Goal: Use online tool/utility: Utilize a website feature to perform a specific function

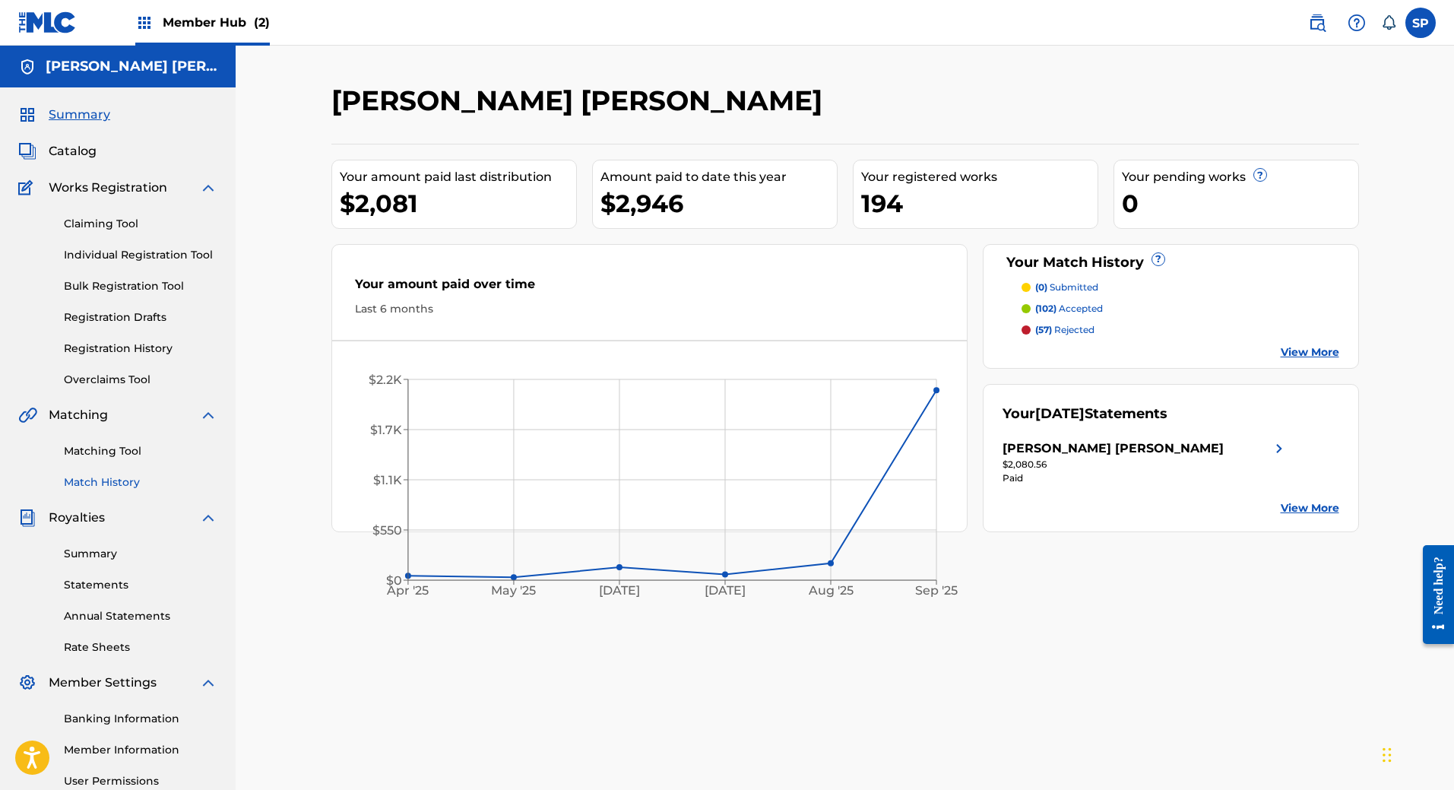
click at [106, 476] on link "Match History" at bounding box center [141, 482] width 154 height 16
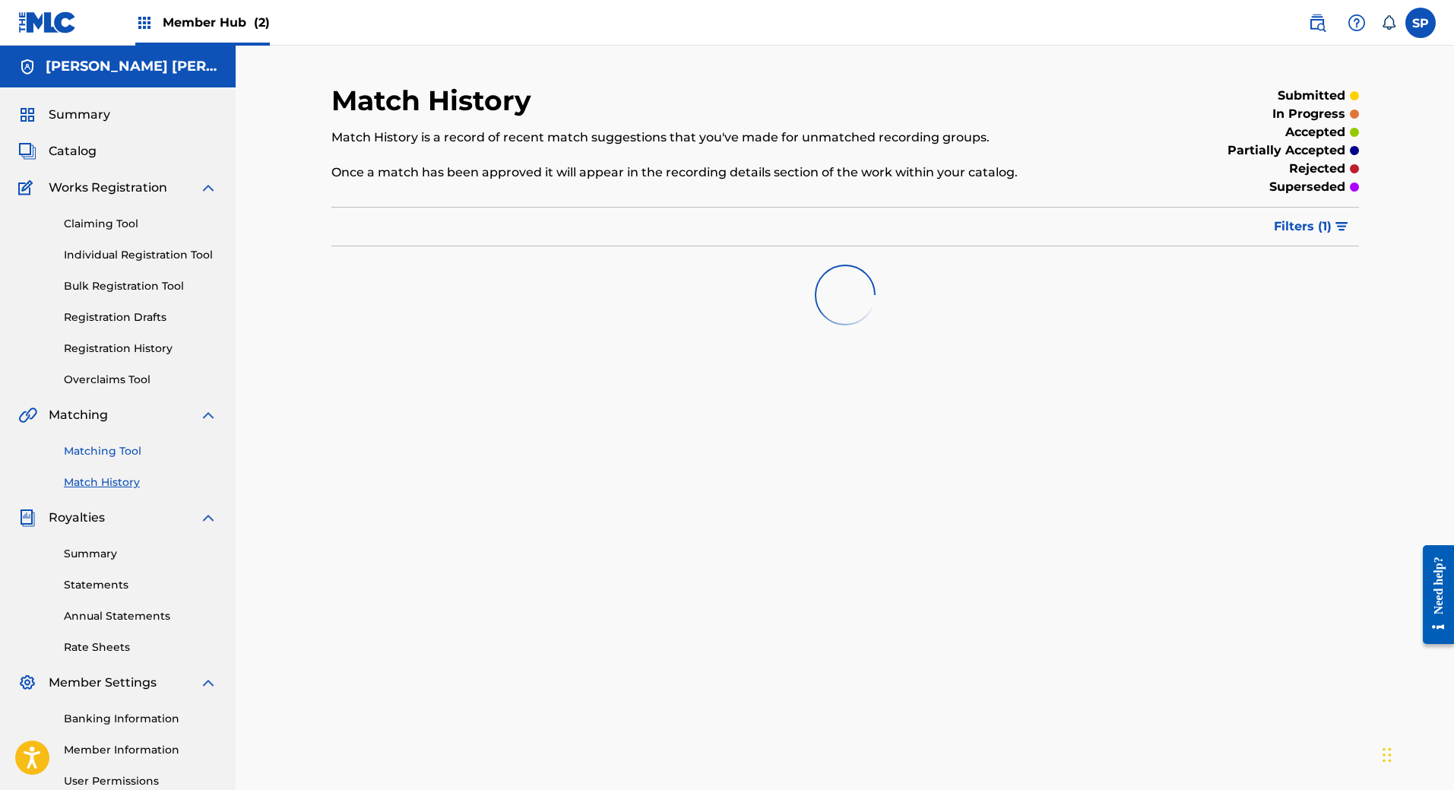
click at [130, 449] on link "Matching Tool" at bounding box center [141, 451] width 154 height 16
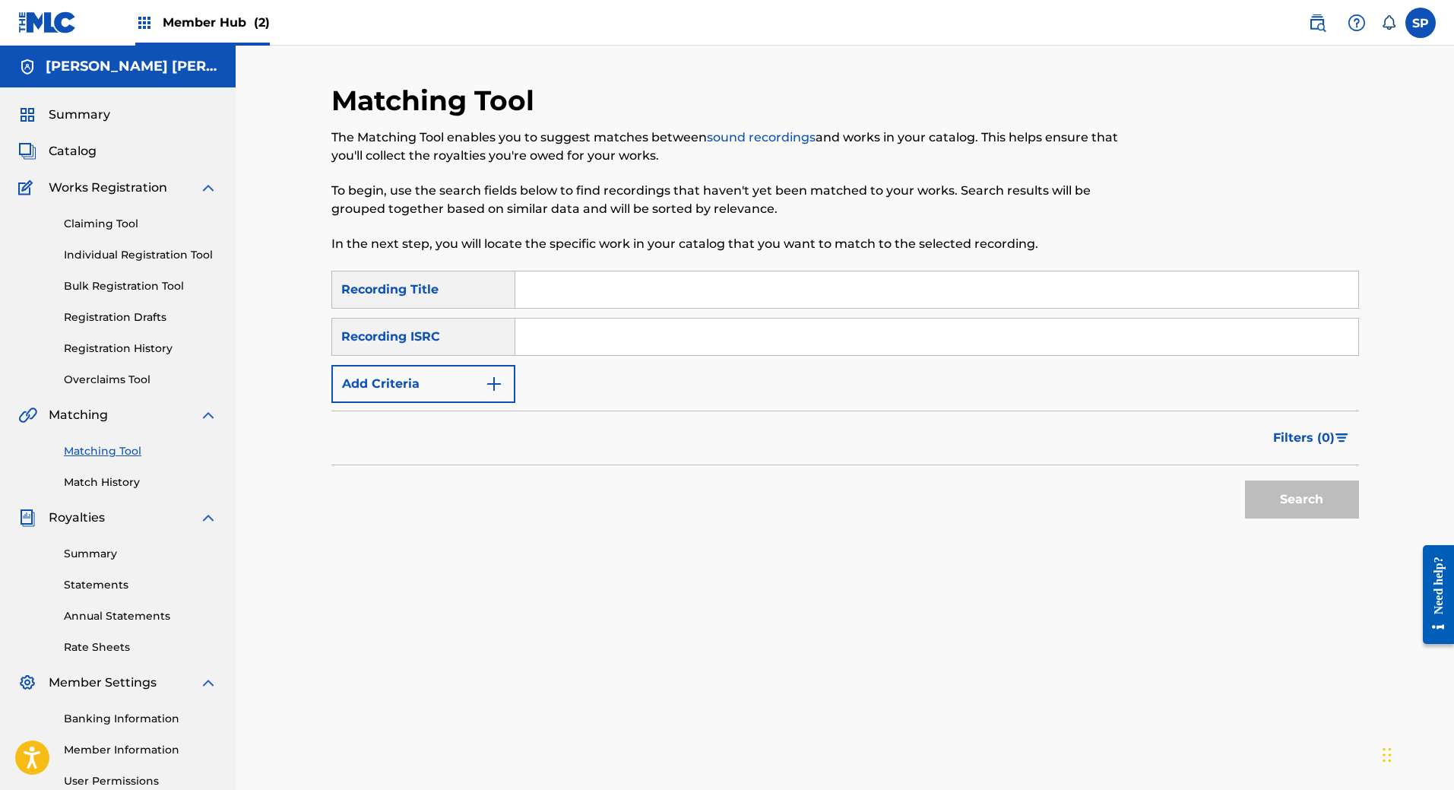
click at [572, 306] on input "Search Form" at bounding box center [936, 289] width 843 height 36
click at [452, 381] on button "Add Criteria" at bounding box center [423, 384] width 184 height 38
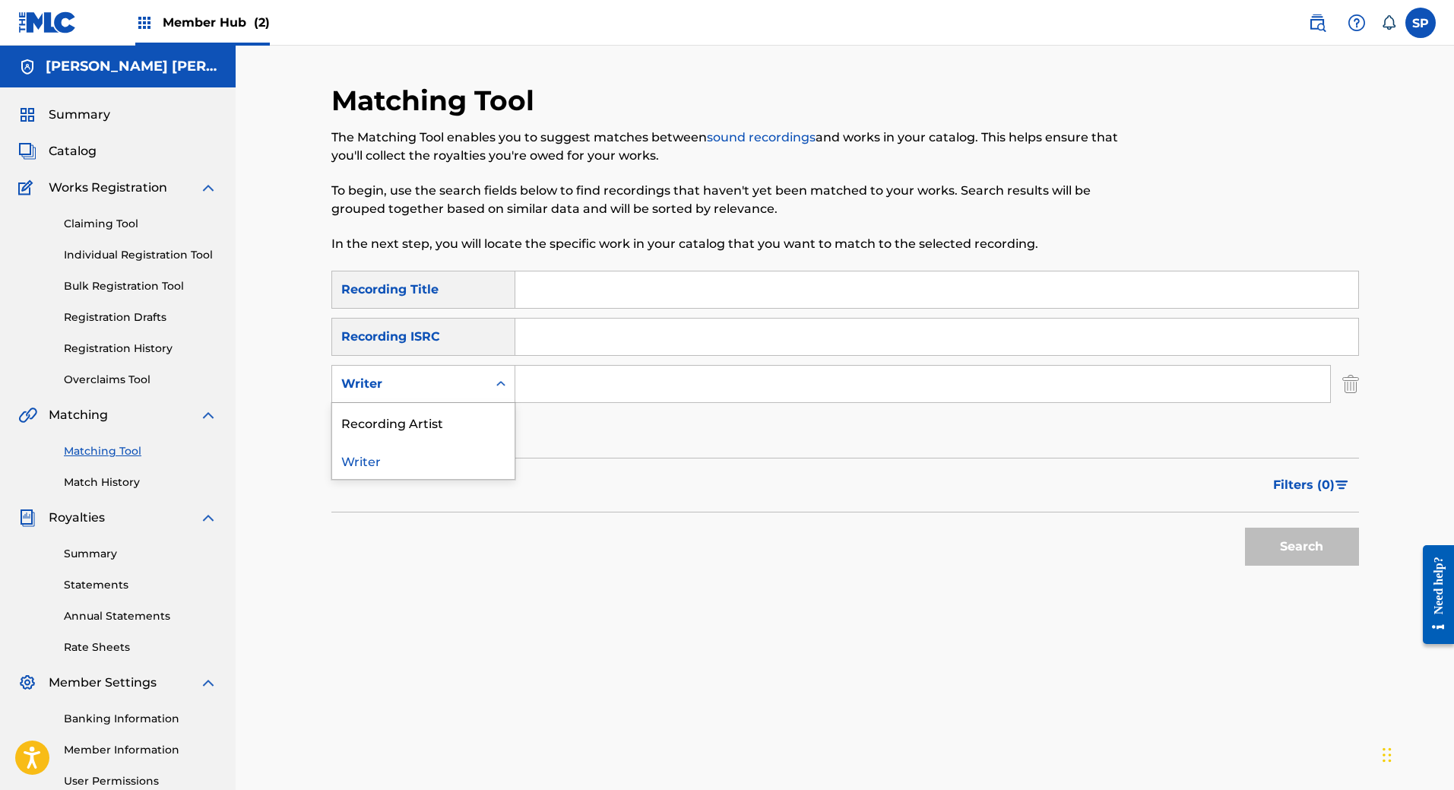
click at [452, 381] on div "Writer" at bounding box center [409, 384] width 137 height 18
click at [439, 434] on div "Recording Artist" at bounding box center [423, 422] width 182 height 38
click at [609, 372] on input "Search Form" at bounding box center [922, 384] width 815 height 36
paste input "[PERSON_NAME] High"
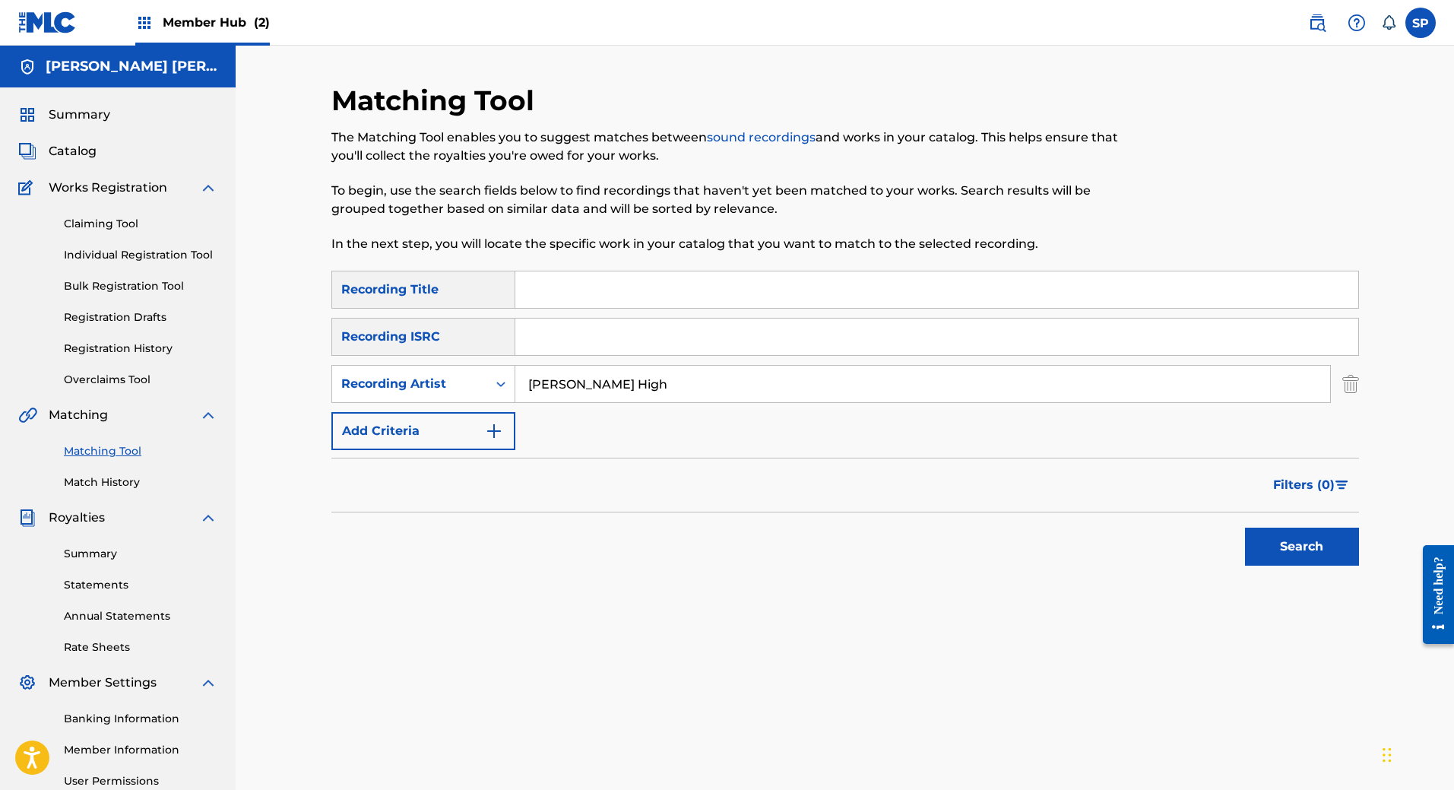
type input "[PERSON_NAME] High"
click at [1328, 572] on div "Search" at bounding box center [1298, 542] width 122 height 61
click at [1333, 557] on button "Search" at bounding box center [1302, 547] width 114 height 38
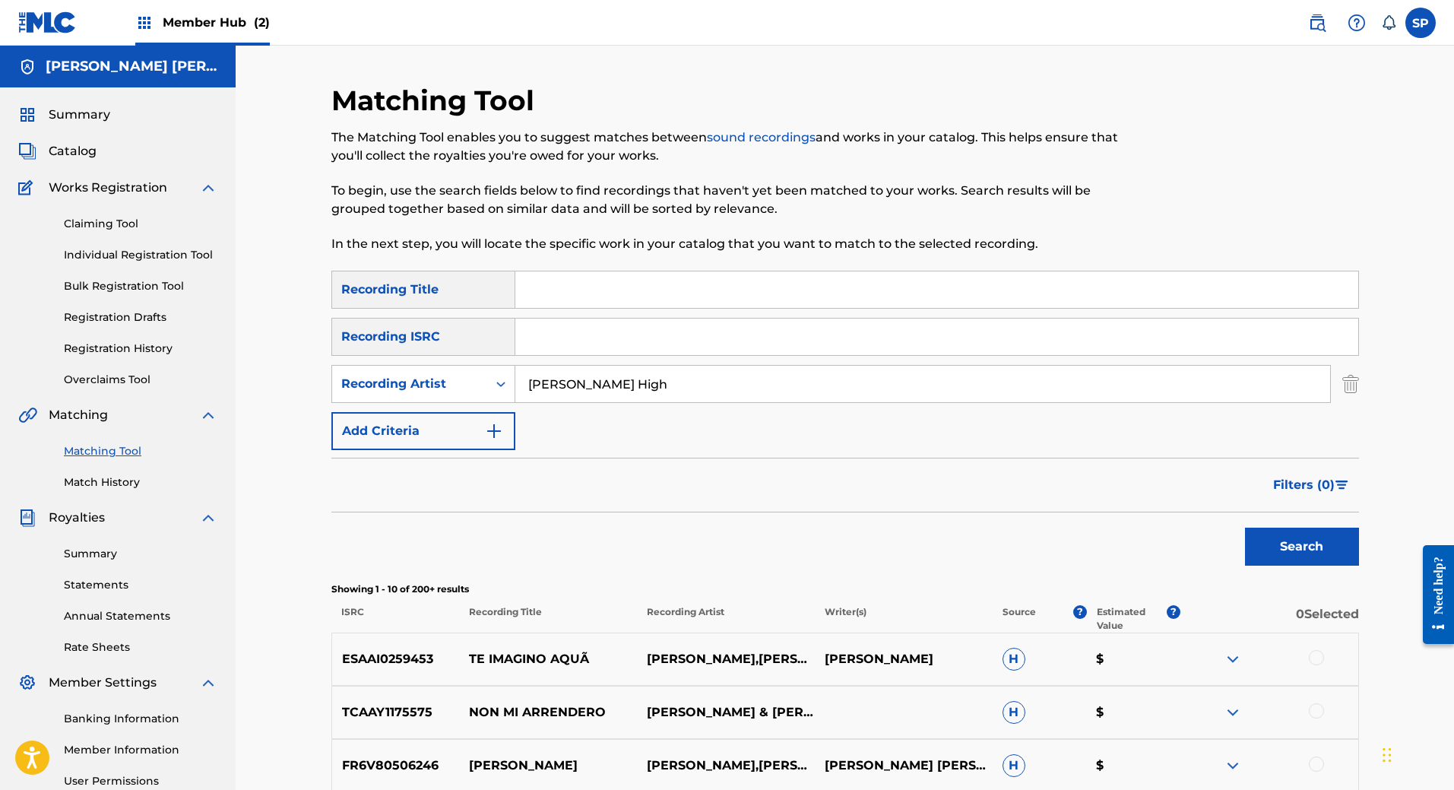
click at [564, 331] on input "Search Form" at bounding box center [936, 336] width 843 height 36
paste input "QMDA62582069"
type input "QMDA62582069"
drag, startPoint x: 673, startPoint y: 376, endPoint x: 511, endPoint y: 407, distance: 165.0
click at [511, 407] on div "SearchWithCriteria43094ee8-812c-4650-bc26-b8e222187a04 Recording Title SearchWi…" at bounding box center [845, 360] width 1028 height 179
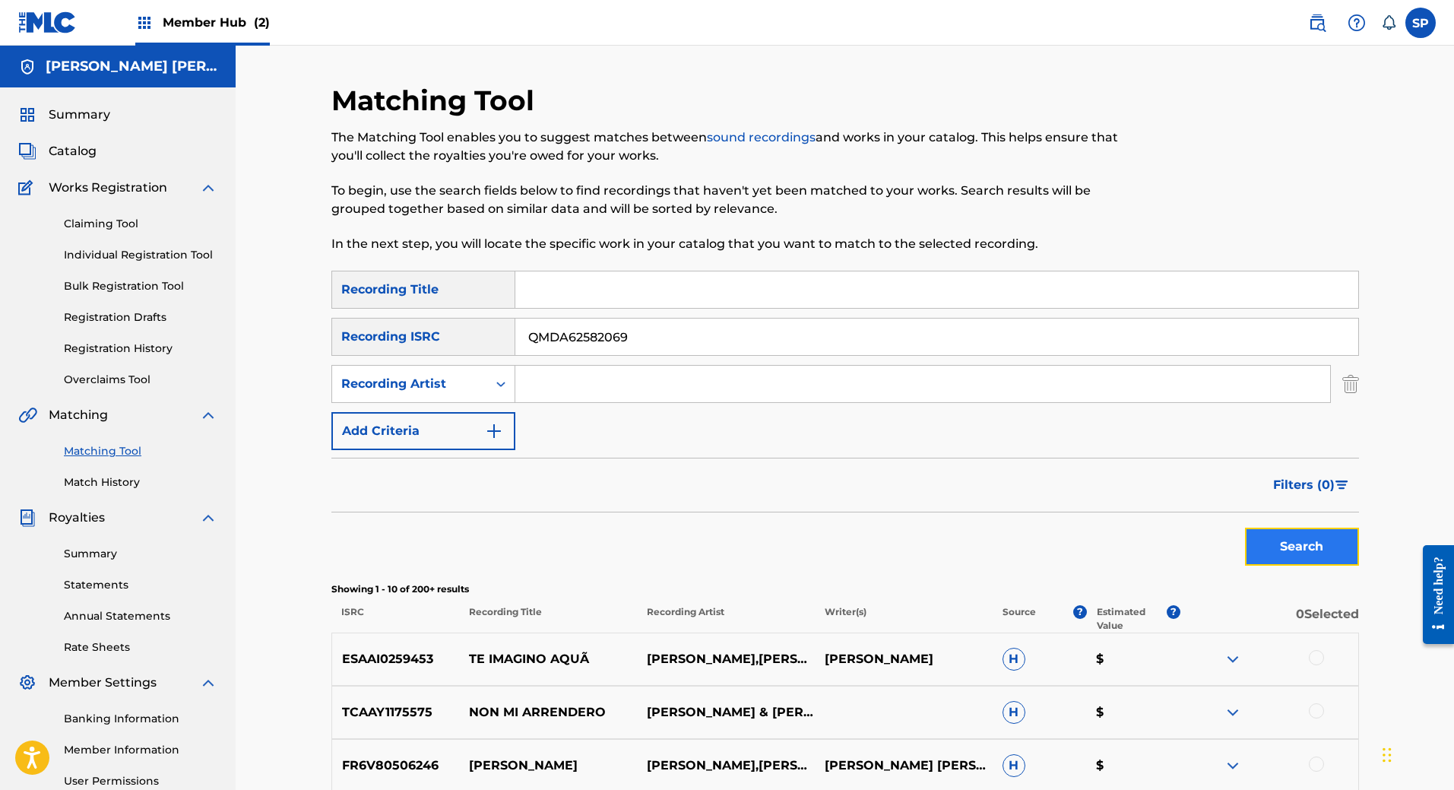
click at [1303, 543] on button "Search" at bounding box center [1302, 547] width 114 height 38
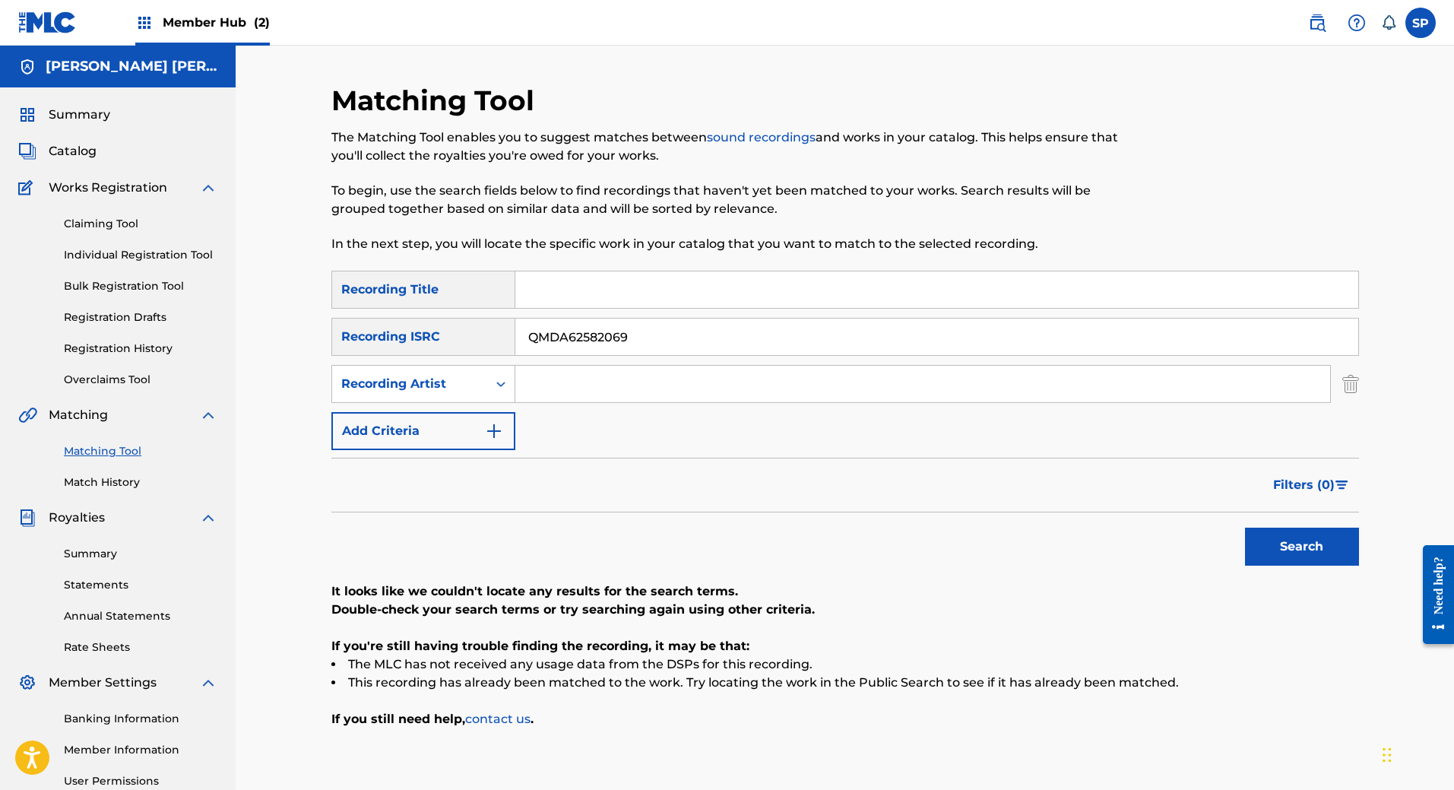
drag, startPoint x: 647, startPoint y: 348, endPoint x: 437, endPoint y: 354, distance: 209.9
click at [437, 354] on div "SearchWithCriteriad2a580ee-8397-43d7-abfa-cc3fdce753ac Recording ISRC QMDA62582…" at bounding box center [845, 337] width 1028 height 38
paste input "74128"
type input "QMDA62574128"
click at [1317, 550] on button "Search" at bounding box center [1302, 547] width 114 height 38
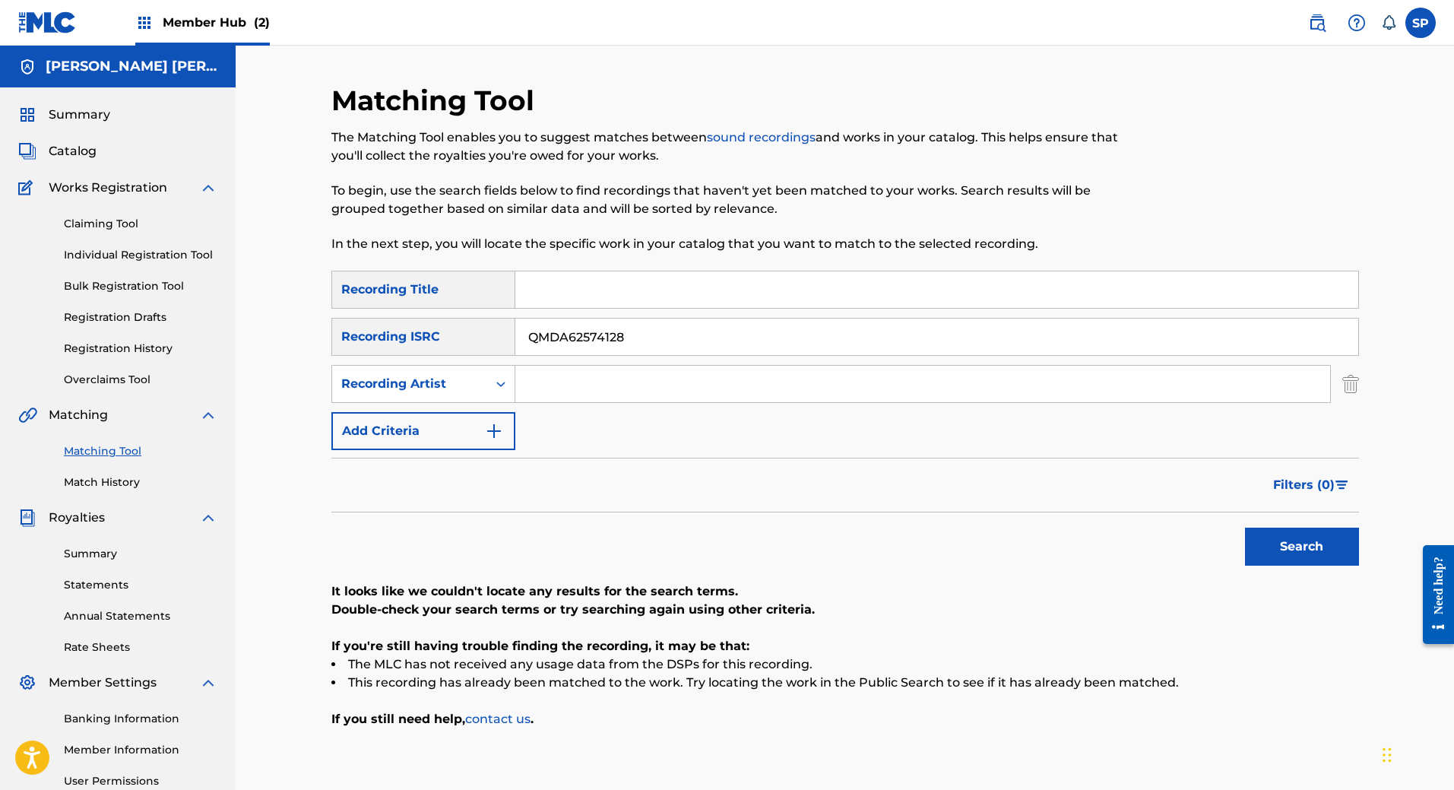
drag, startPoint x: 640, startPoint y: 348, endPoint x: 401, endPoint y: 342, distance: 239.5
click at [401, 342] on div "SearchWithCriteriad2a580ee-8397-43d7-abfa-cc3fdce753ac Recording ISRC QMDA62574…" at bounding box center [845, 337] width 1028 height 38
paste input "Search Form"
paste input "QMDA62584322"
type input "QMDA62584322"
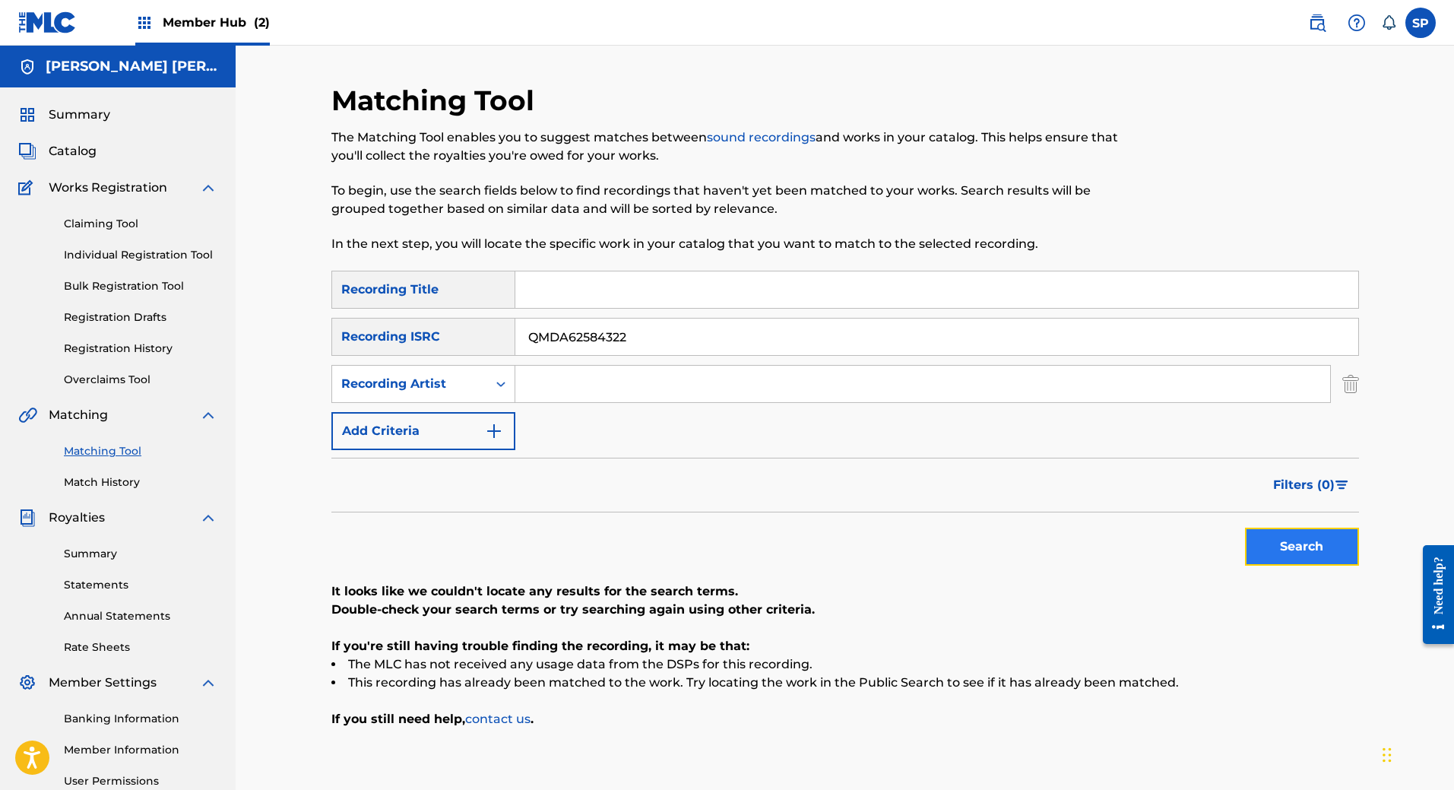
click at [1273, 558] on button "Search" at bounding box center [1302, 547] width 114 height 38
drag, startPoint x: 677, startPoint y: 334, endPoint x: 461, endPoint y: 337, distance: 215.1
click at [461, 337] on div "SearchWithCriteriad2a580ee-8397-43d7-abfa-cc3fdce753ac Recording ISRC QMDA62584…" at bounding box center [845, 337] width 1028 height 38
paste input "Search Form"
paste input "QMDA62584316"
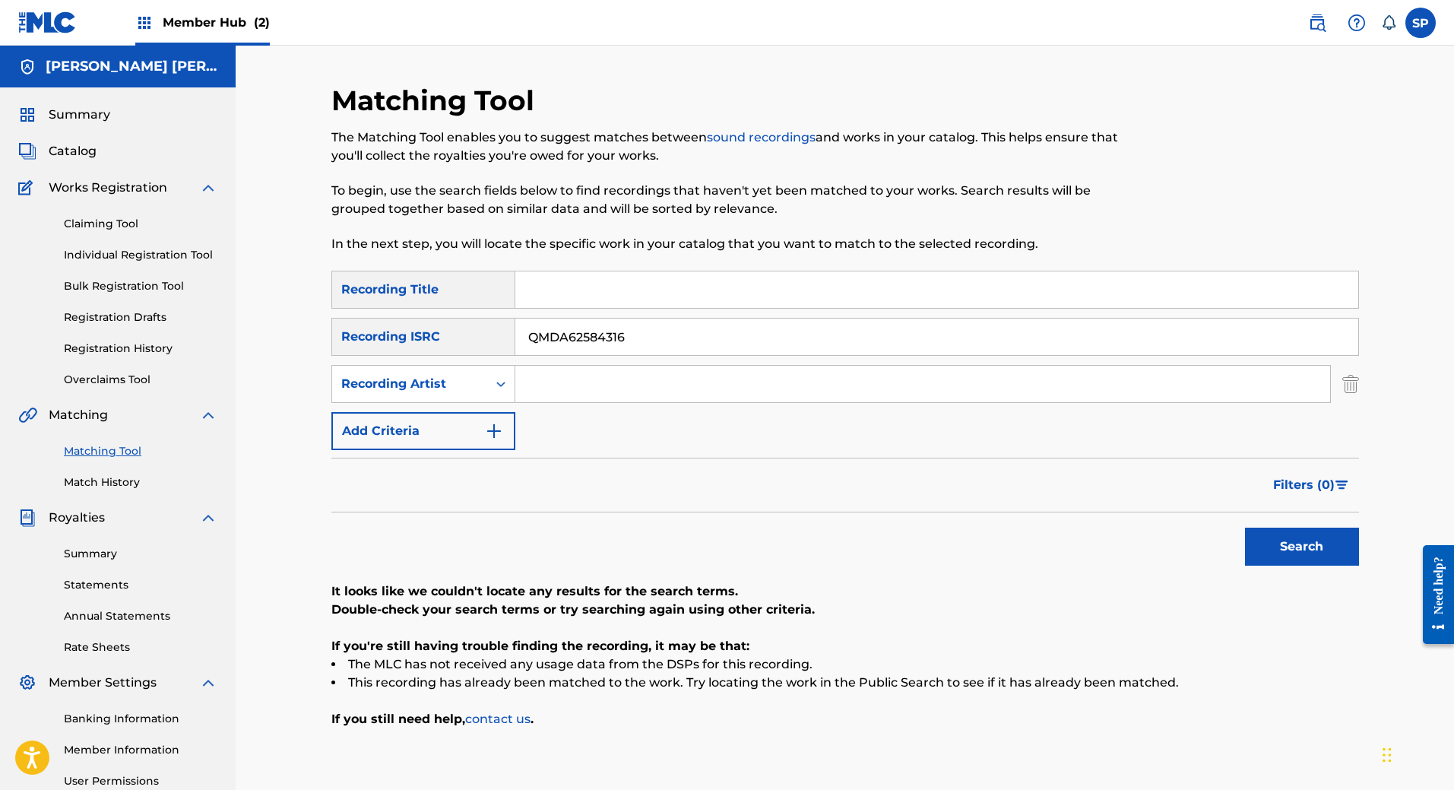
click at [1245, 528] on button "Search" at bounding box center [1302, 547] width 114 height 38
drag, startPoint x: 654, startPoint y: 337, endPoint x: 480, endPoint y: 356, distance: 174.4
click at [480, 356] on div "SearchWithCriteria43094ee8-812c-4650-bc26-b8e222187a04 Recording Title SearchWi…" at bounding box center [845, 360] width 1028 height 179
paste input "4"
click at [1288, 536] on button "Search" at bounding box center [1302, 547] width 114 height 38
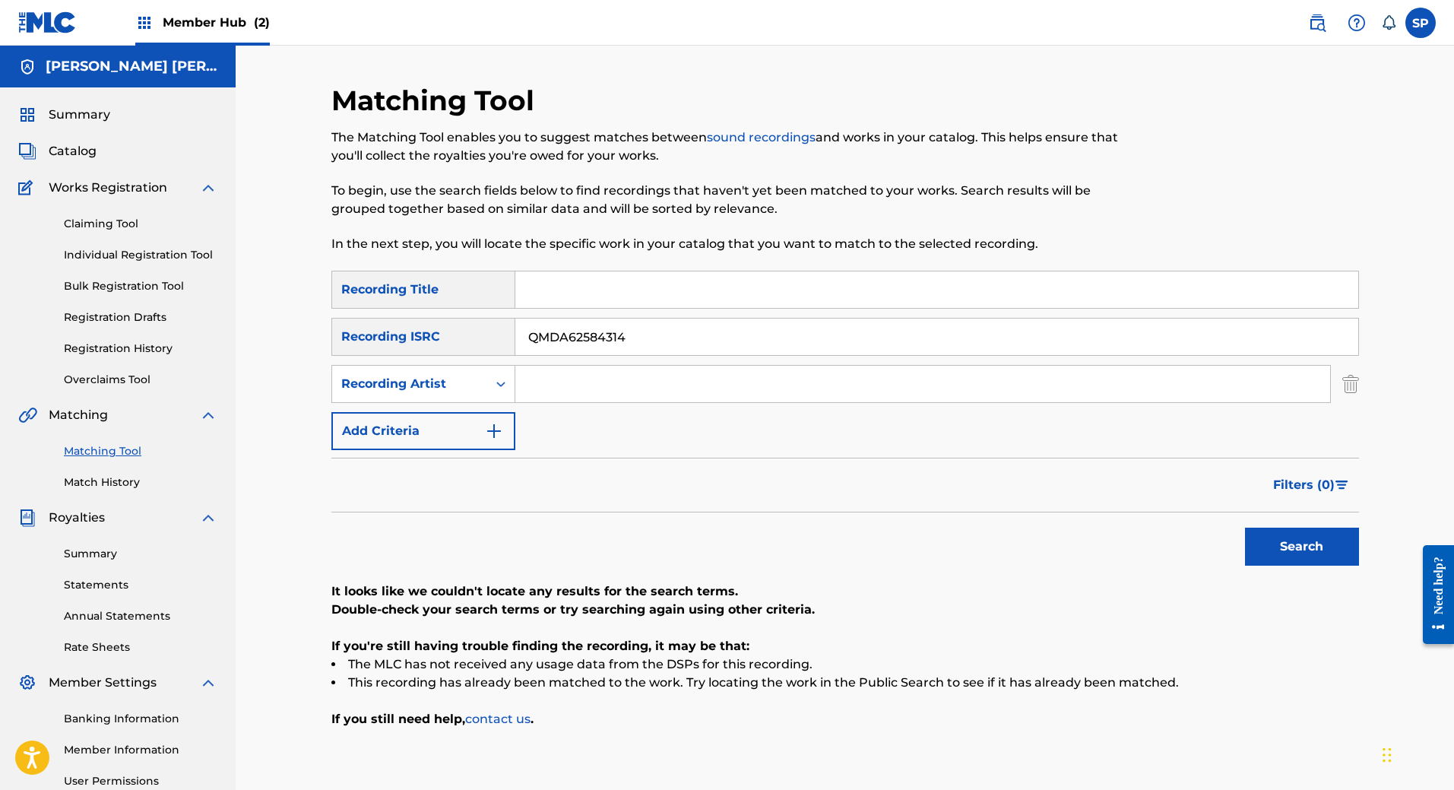
drag, startPoint x: 654, startPoint y: 327, endPoint x: 331, endPoint y: 344, distance: 322.8
click at [331, 344] on div "SearchWithCriteriad2a580ee-8397-43d7-abfa-cc3fdce753ac Recording ISRC QMDA62584…" at bounding box center [845, 337] width 1028 height 38
paste input "72558118"
type input "QMDA72558118"
click at [1243, 543] on div "Search" at bounding box center [1298, 542] width 122 height 61
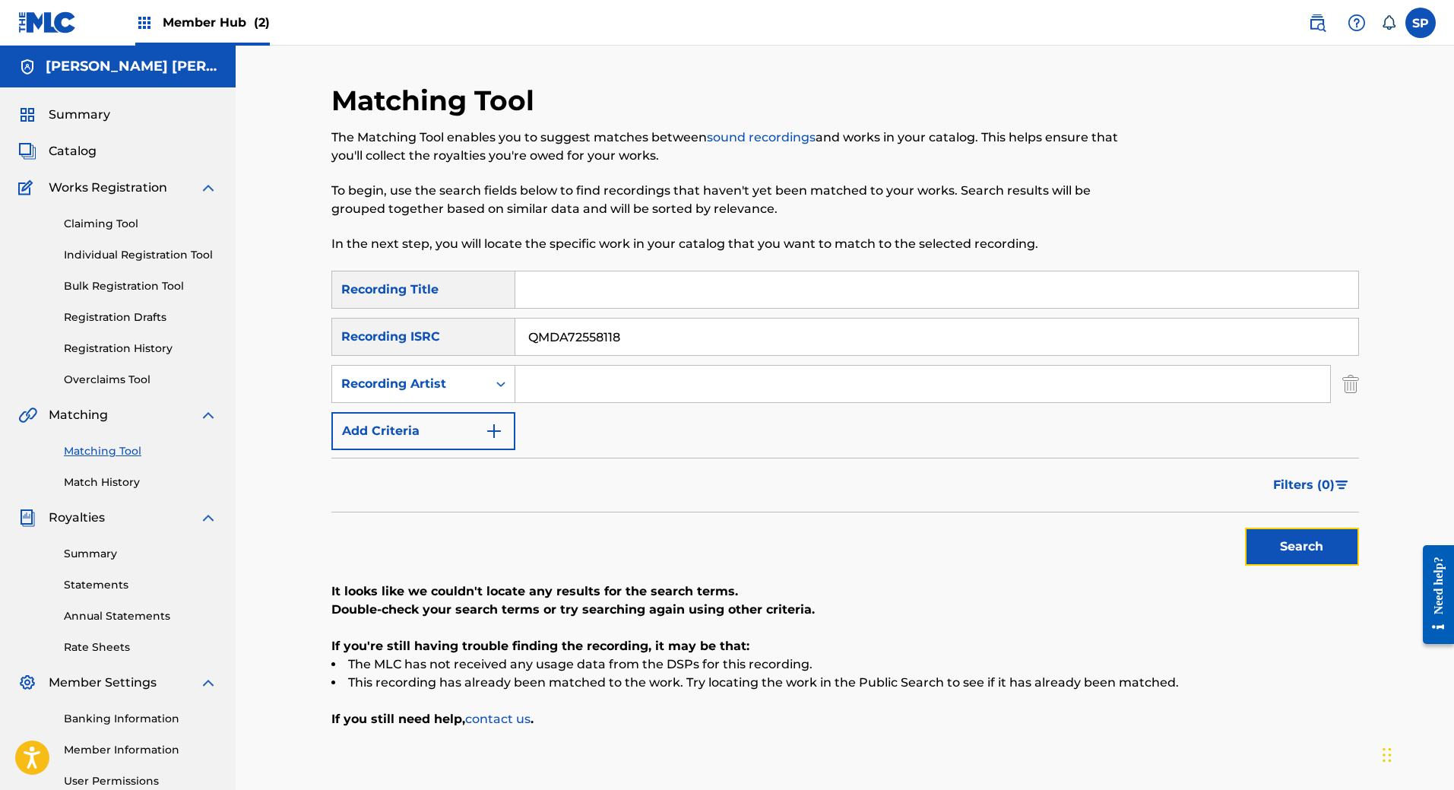
drag, startPoint x: 1250, startPoint y: 543, endPoint x: 1215, endPoint y: 547, distance: 36.0
click at [1253, 547] on button "Search" at bounding box center [1302, 547] width 114 height 38
click at [623, 393] on input "Search Form" at bounding box center [922, 384] width 815 height 36
paste input "Gato Negro"
type input "Gato Negro"
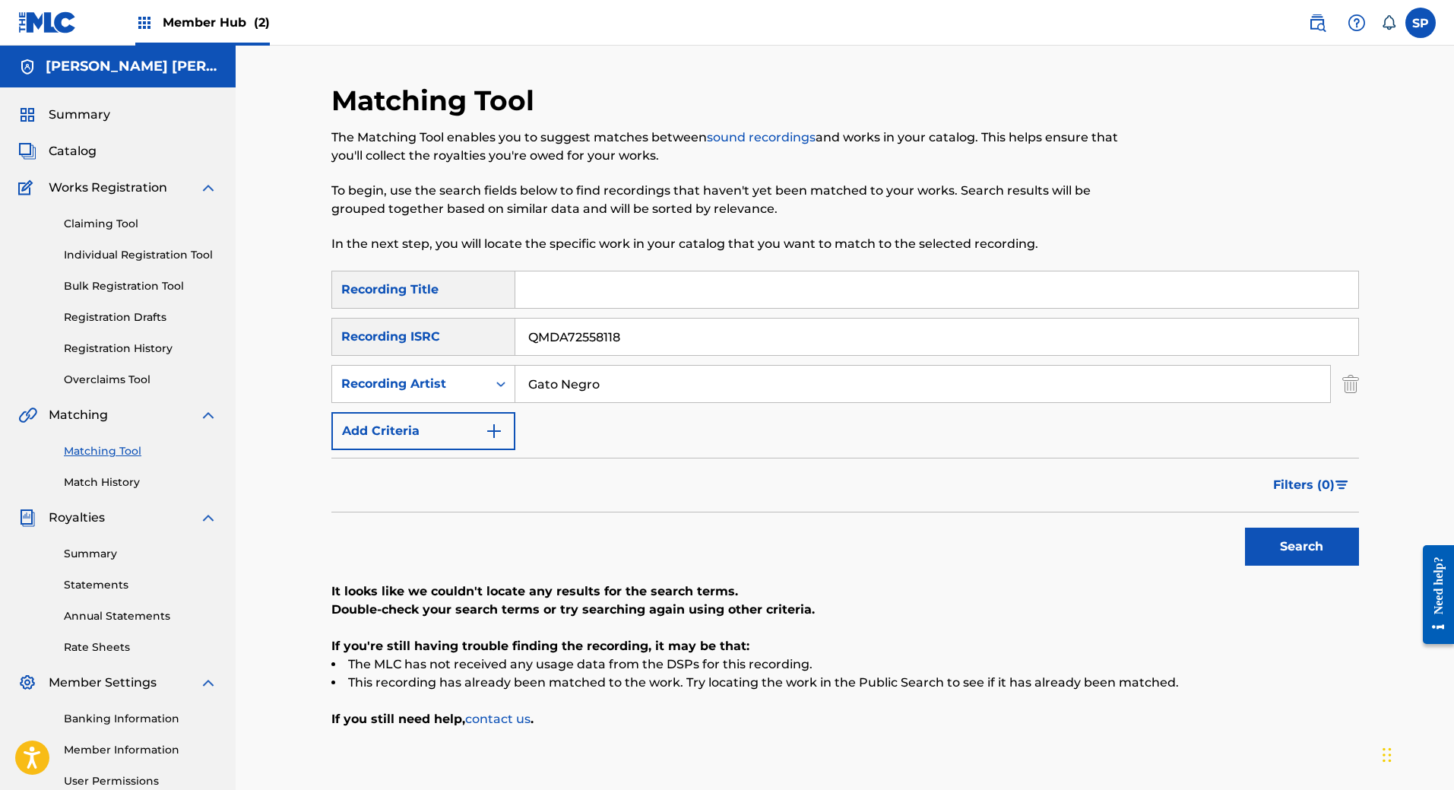
drag, startPoint x: 665, startPoint y: 354, endPoint x: 499, endPoint y: 353, distance: 165.7
click at [499, 353] on div "SearchWithCriteriad2a580ee-8397-43d7-abfa-cc3fdce753ac Recording ISRC QMDA72558…" at bounding box center [845, 337] width 1028 height 38
click at [1338, 557] on button "Search" at bounding box center [1302, 547] width 114 height 38
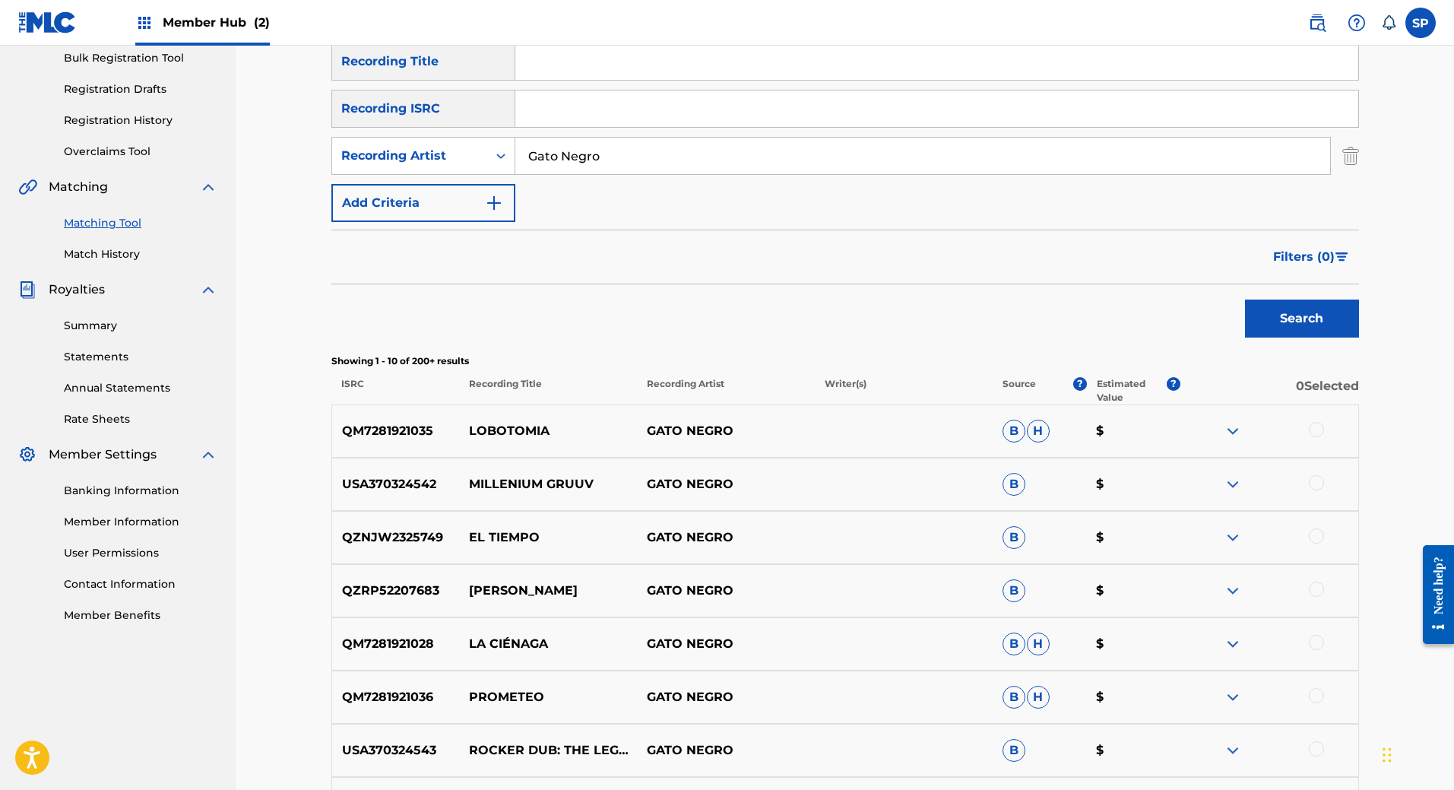
scroll to position [456, 0]
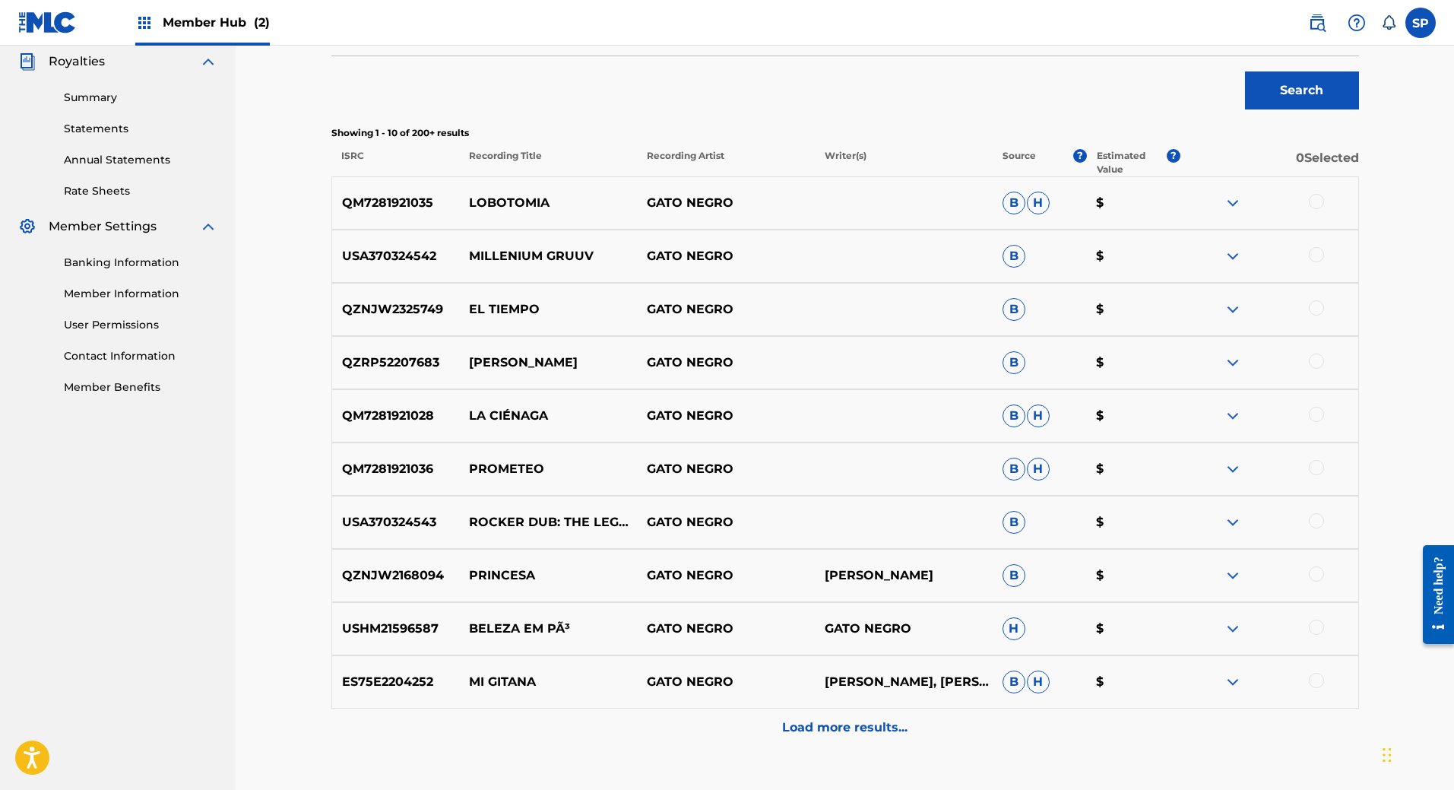
click at [1226, 201] on img at bounding box center [1233, 203] width 18 height 18
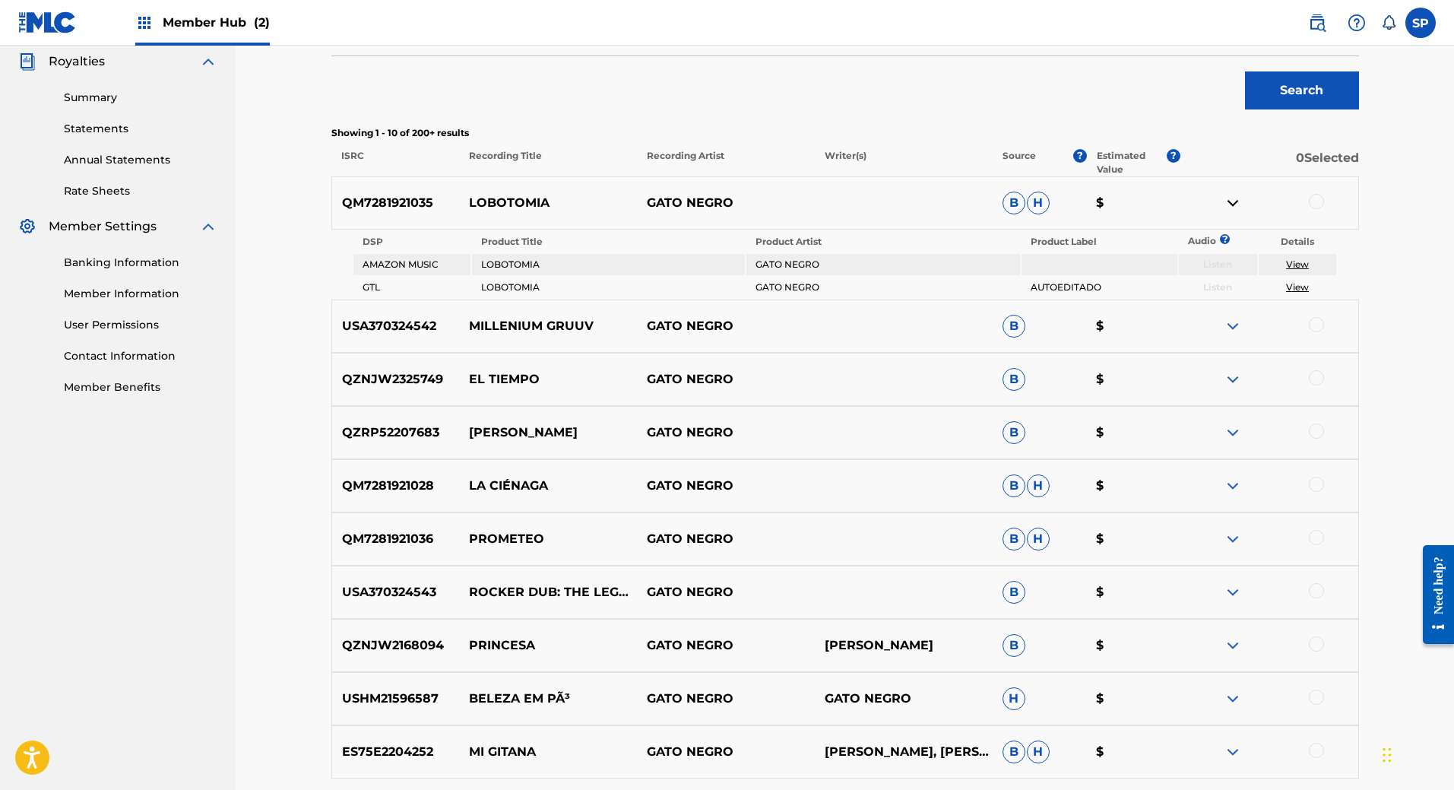
click at [1226, 201] on img at bounding box center [1233, 203] width 18 height 18
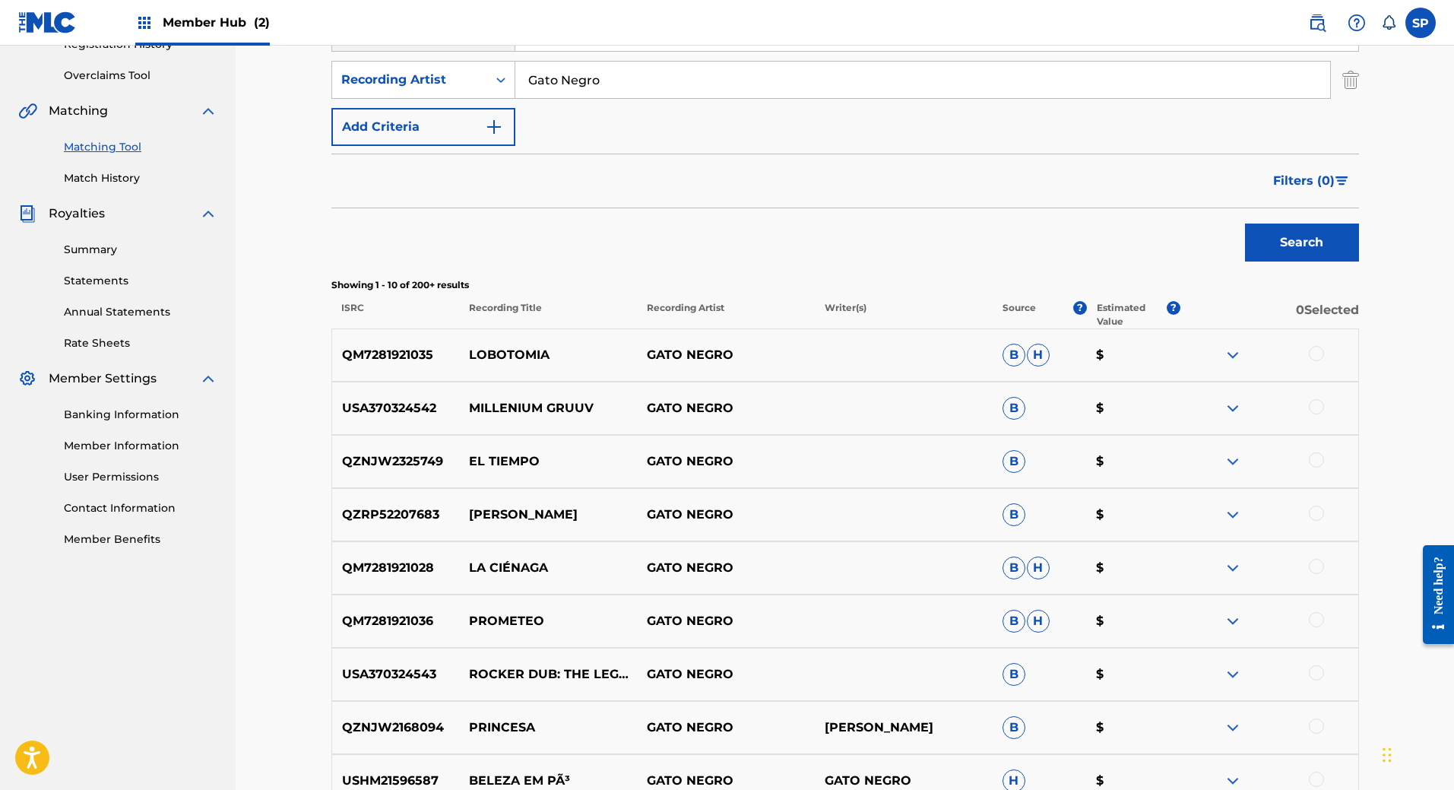
scroll to position [76, 0]
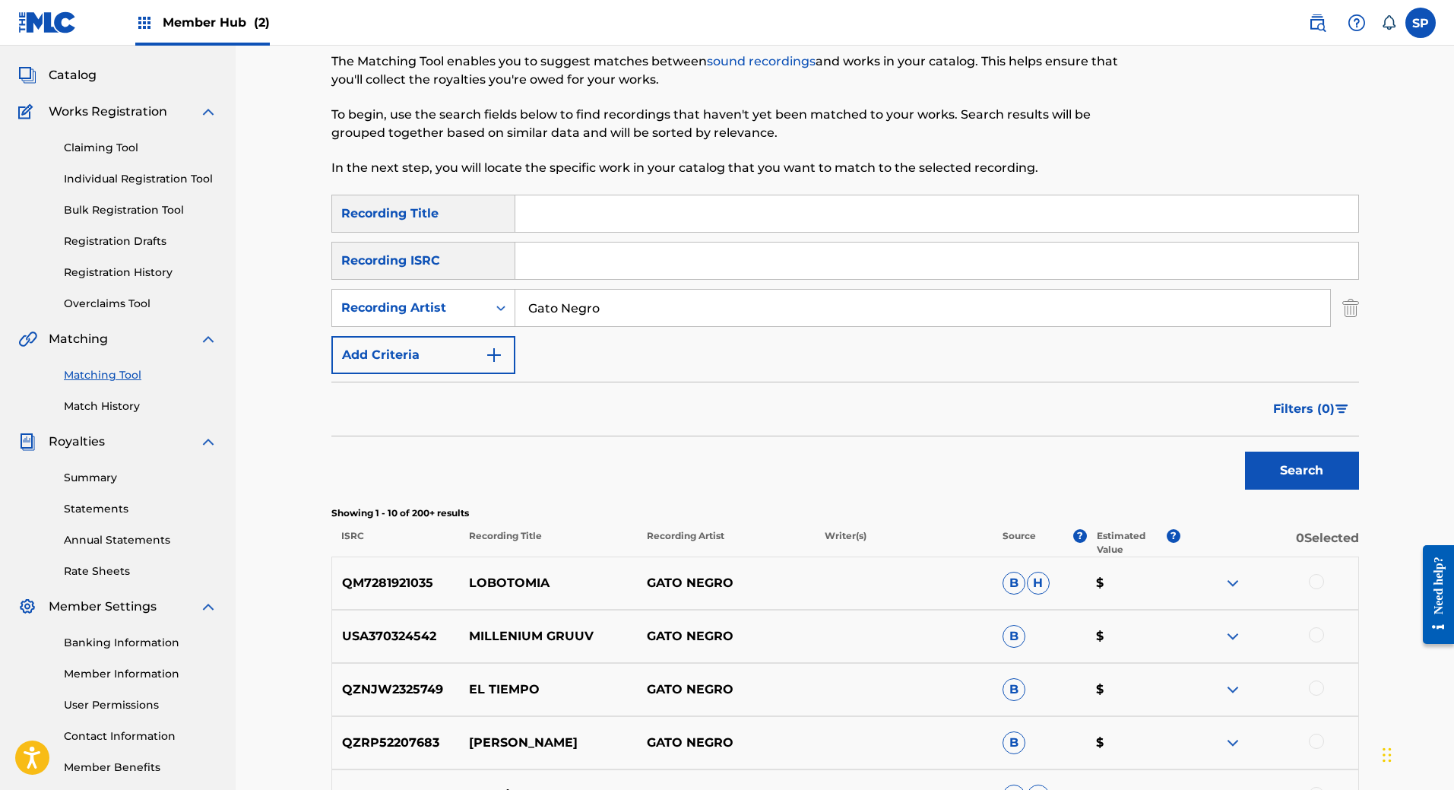
click at [622, 260] on input "Search Form" at bounding box center [936, 260] width 843 height 36
paste input "QMDA62581813"
type input "QMDA62581813"
drag, startPoint x: 639, startPoint y: 309, endPoint x: 476, endPoint y: 322, distance: 164.0
click at [476, 322] on div "SearchWithCriteria4c5b925e-de4e-4be4-8275-52435ea97244 Recording Artist [PERSON…" at bounding box center [845, 308] width 1028 height 38
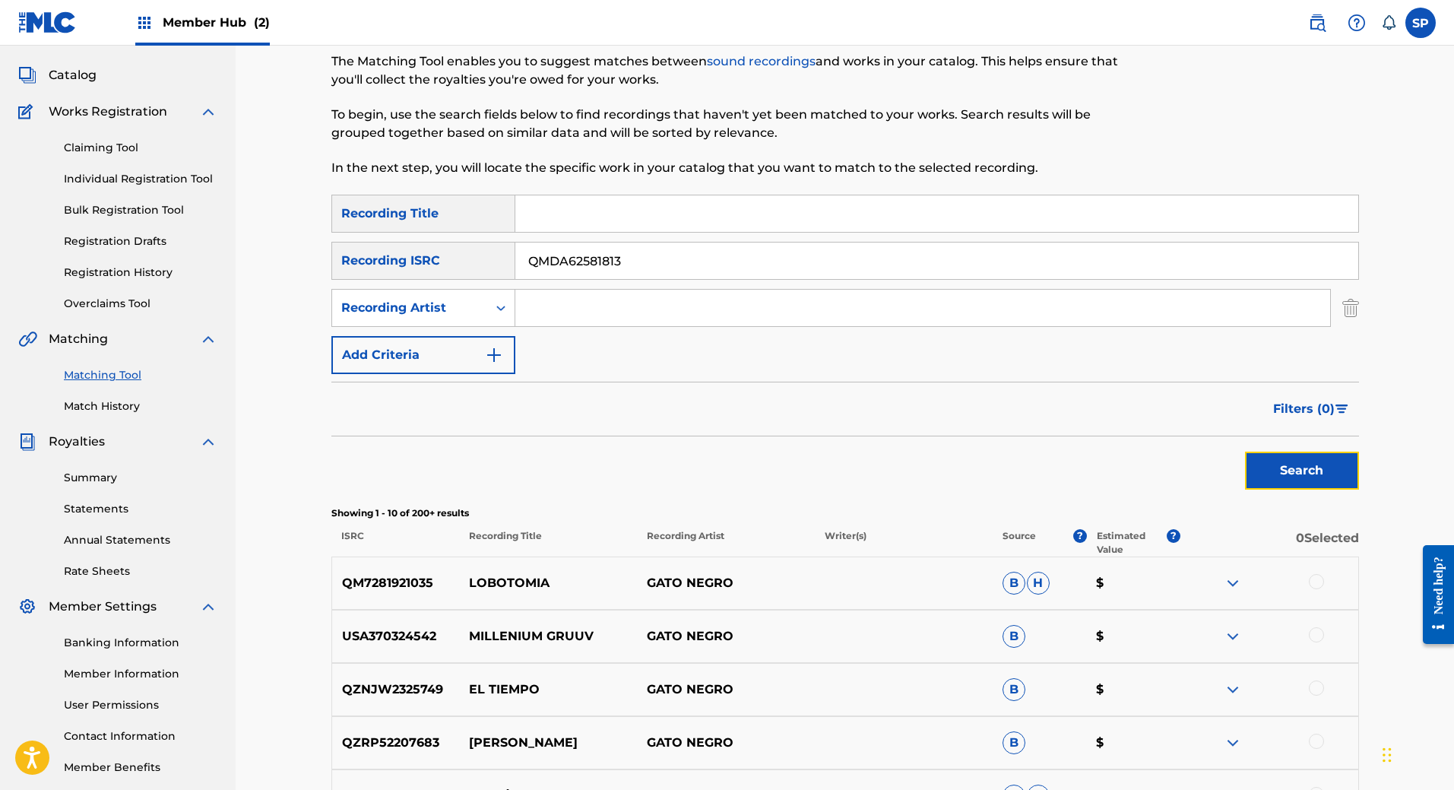
click at [1309, 470] on button "Search" at bounding box center [1302, 471] width 114 height 38
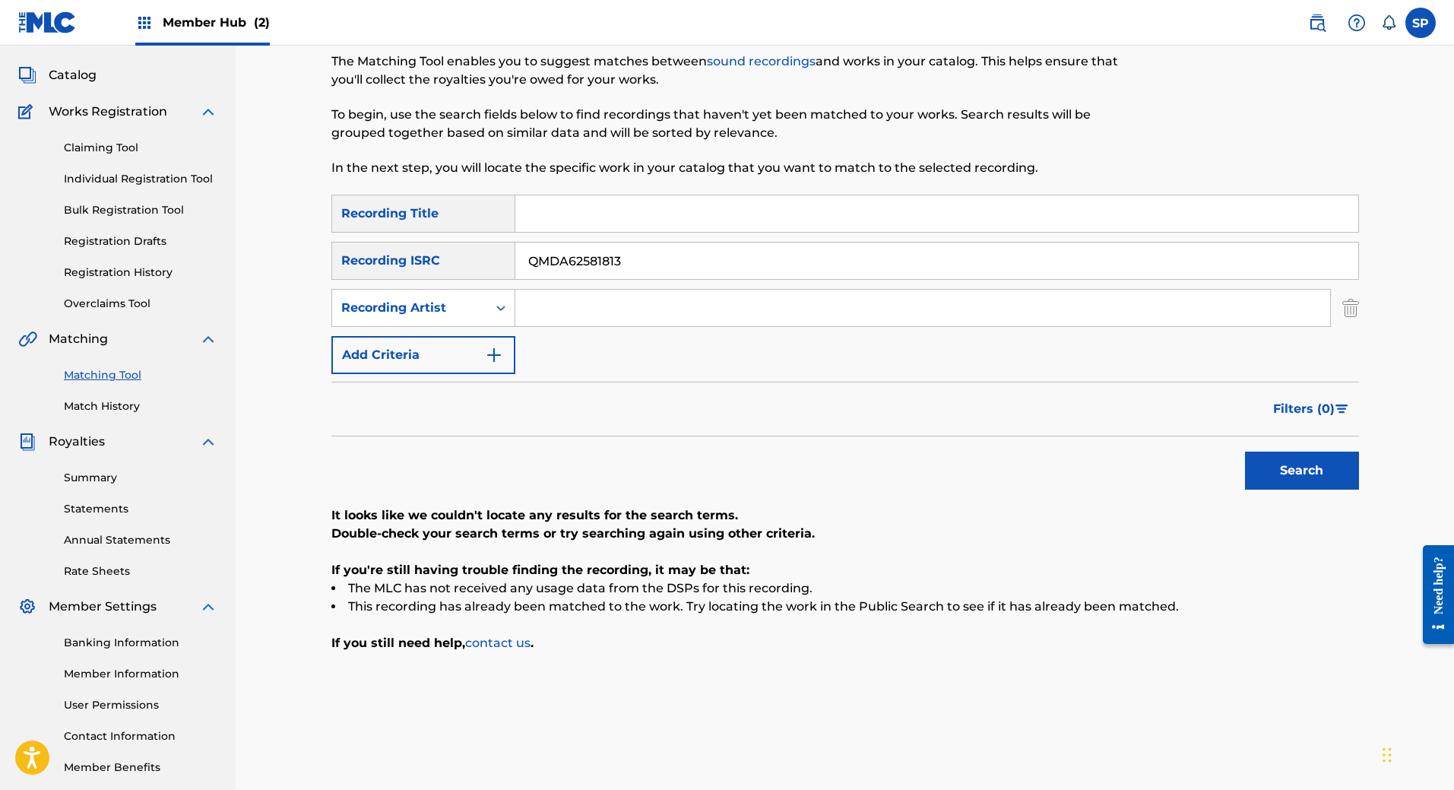
drag, startPoint x: 531, startPoint y: 264, endPoint x: 486, endPoint y: 264, distance: 44.1
click at [486, 264] on div "SearchWithCriteriad2a580ee-8397-43d7-abfa-cc3fdce753ac Recording ISRC QMDA62581…" at bounding box center [845, 261] width 1028 height 38
paste input "73872"
type input "QMDA62573872"
click at [1282, 462] on button "Search" at bounding box center [1302, 471] width 114 height 38
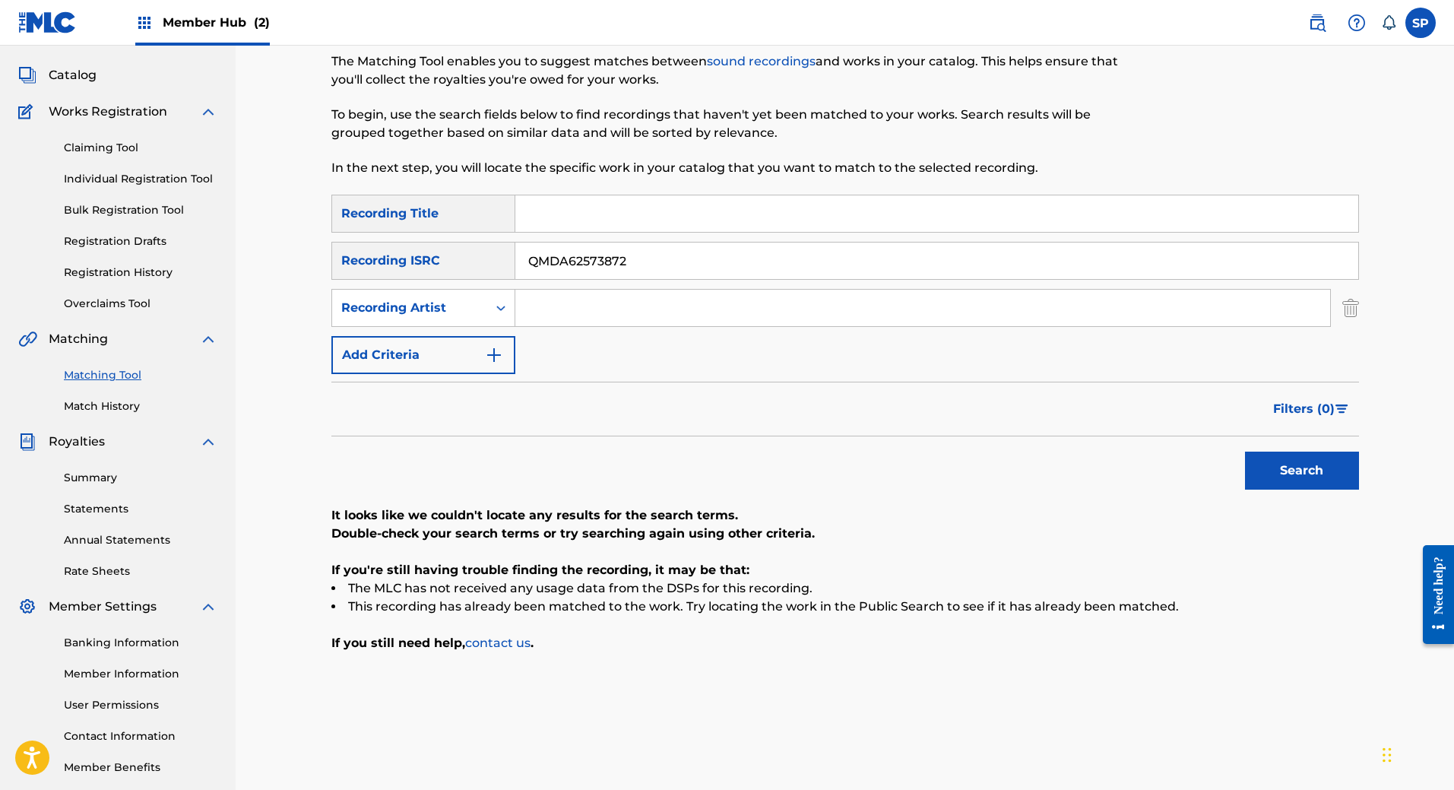
click at [644, 296] on input "Search Form" at bounding box center [922, 308] width 815 height 36
paste input "MRJEANPOL"
type input "MRJEANPOL"
drag, startPoint x: 659, startPoint y: 274, endPoint x: 508, endPoint y: 274, distance: 151.3
click at [508, 274] on div "SearchWithCriteriad2a580ee-8397-43d7-abfa-cc3fdce753ac Recording ISRC QMDA62573…" at bounding box center [845, 261] width 1028 height 38
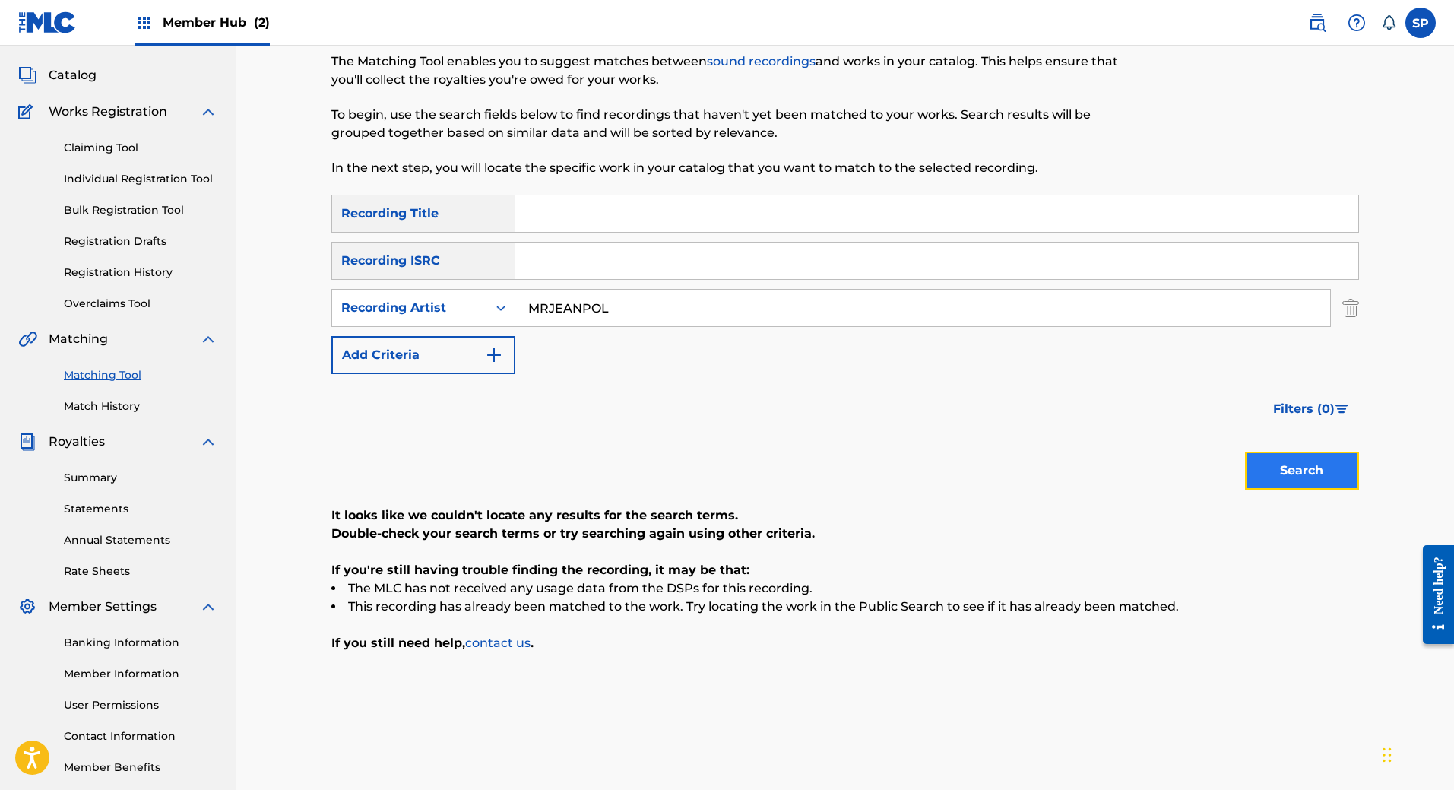
click at [1289, 465] on button "Search" at bounding box center [1302, 471] width 114 height 38
drag, startPoint x: 797, startPoint y: 293, endPoint x: 494, endPoint y: 281, distance: 303.5
click at [494, 281] on div "SearchWithCriteria43094ee8-812c-4650-bc26-b8e222187a04 Recording Title SearchWi…" at bounding box center [845, 284] width 1028 height 179
paste input "PEPEPRODUCER"
click at [1314, 460] on button "Search" at bounding box center [1302, 471] width 114 height 38
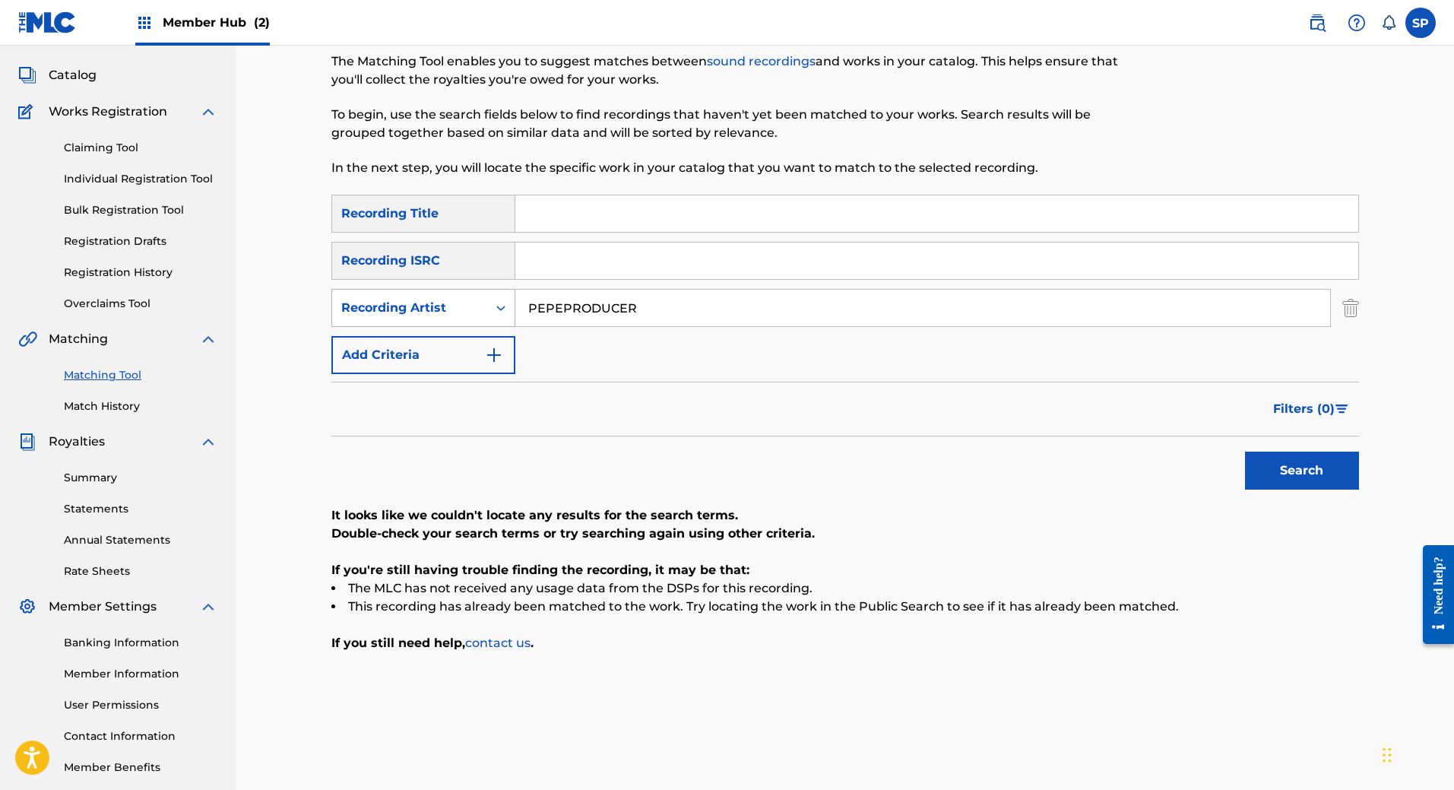
drag, startPoint x: 658, startPoint y: 303, endPoint x: 359, endPoint y: 303, distance: 299.5
click at [359, 303] on div "SearchWithCriteria4c5b925e-de4e-4be4-8275-52435ea97244 Recording Artist PEPEPRO…" at bounding box center [845, 308] width 1028 height 38
paste input "Unificacion VZLA"
click at [1320, 480] on button "Search" at bounding box center [1302, 471] width 114 height 38
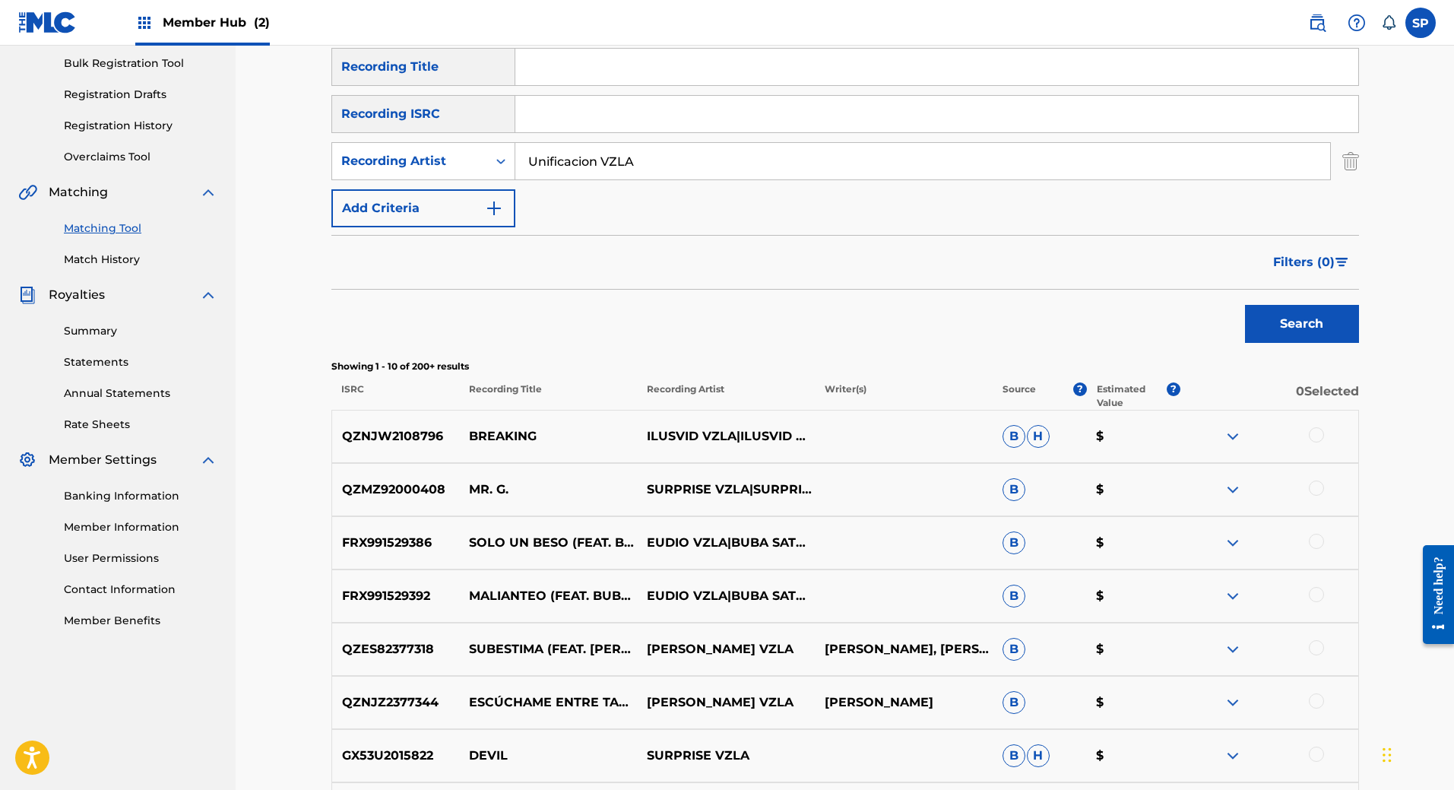
scroll to position [152, 0]
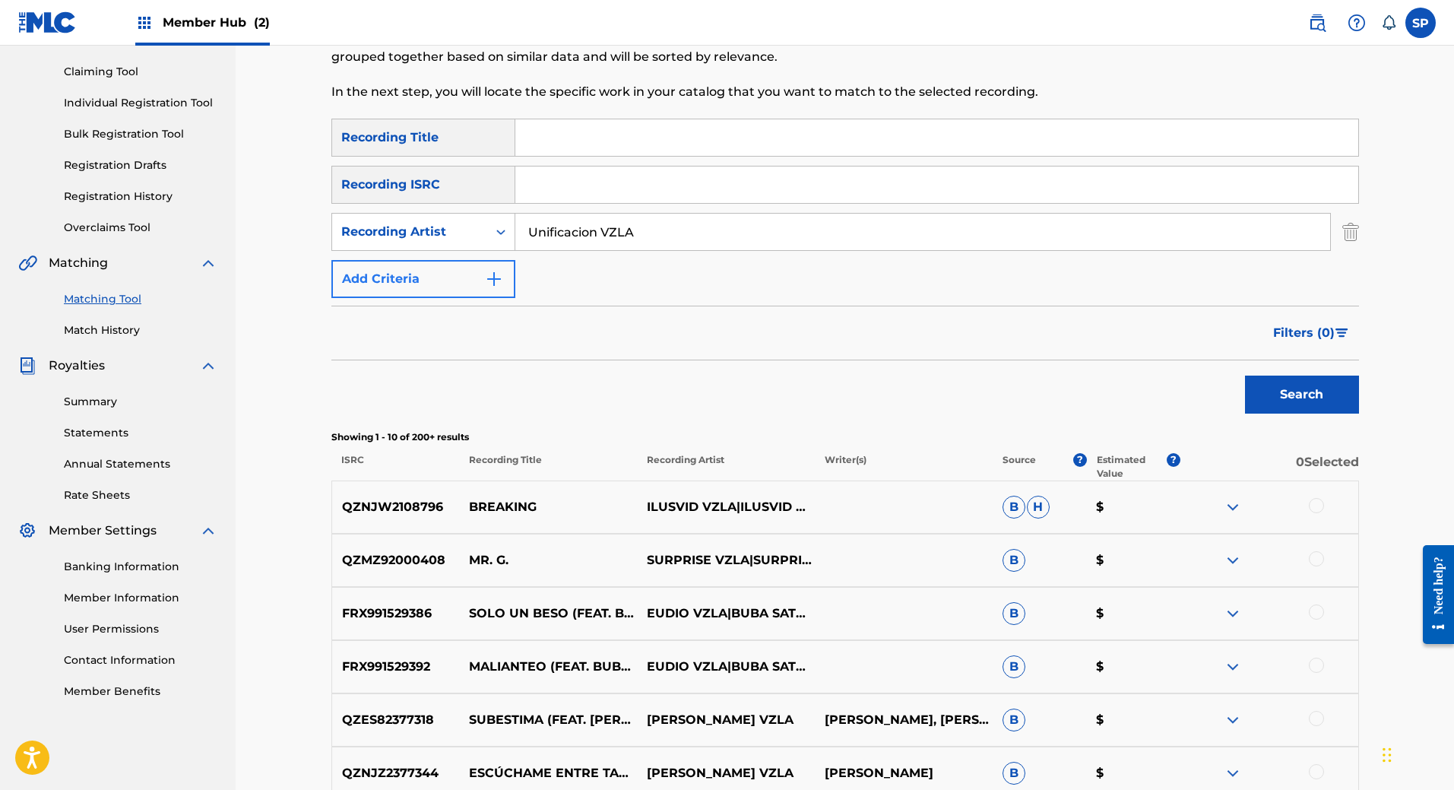
drag, startPoint x: 673, startPoint y: 243, endPoint x: 394, endPoint y: 262, distance: 279.6
click at [394, 262] on div "SearchWithCriteria43094ee8-812c-4650-bc26-b8e222187a04 Recording Title SearchWi…" at bounding box center [845, 208] width 1028 height 179
paste input "[PERSON_NAME]"
type input "[PERSON_NAME]"
click at [1302, 376] on button "Search" at bounding box center [1302, 395] width 114 height 38
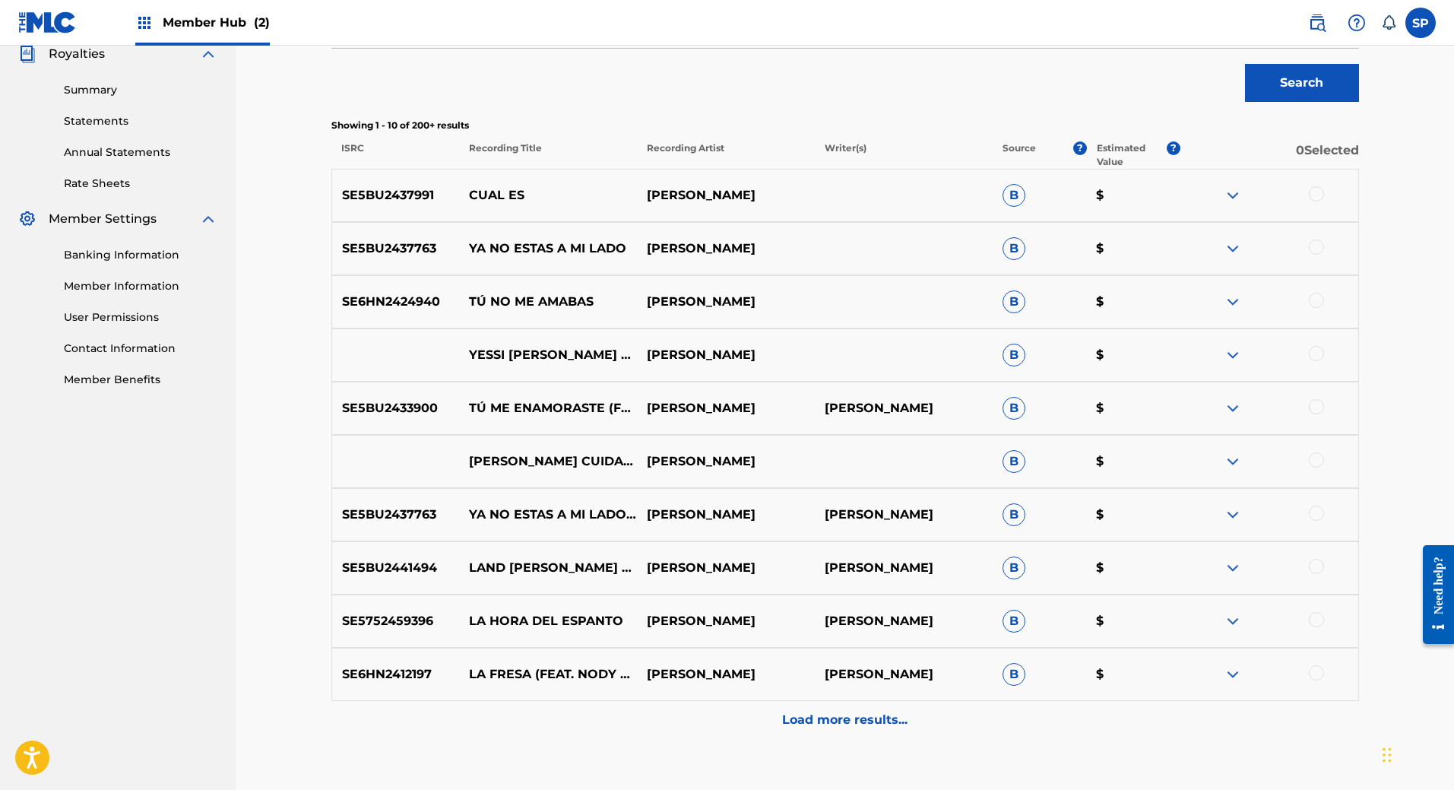
scroll to position [562, 0]
